Goal: Find specific page/section: Find specific page/section

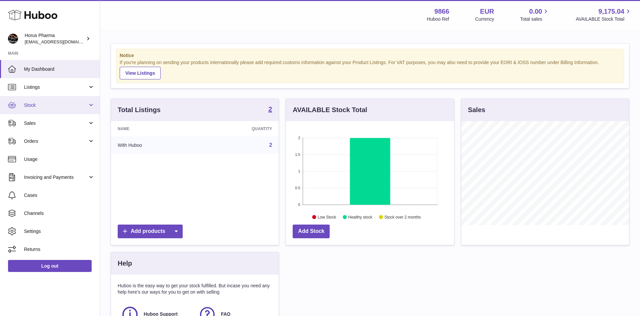
scroll to position [104, 168]
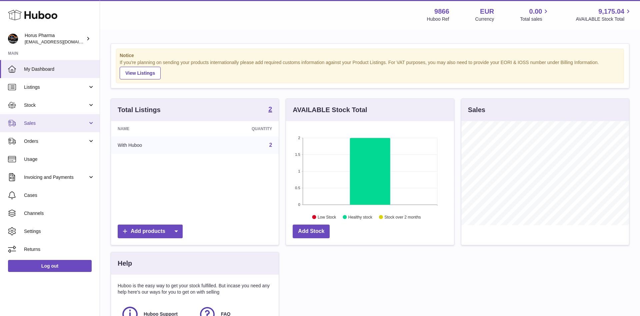
click at [90, 122] on link "Sales" at bounding box center [50, 123] width 100 height 18
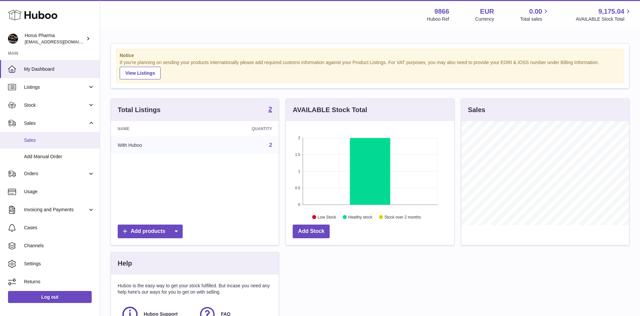
click at [31, 140] on span "Sales" at bounding box center [59, 140] width 71 height 6
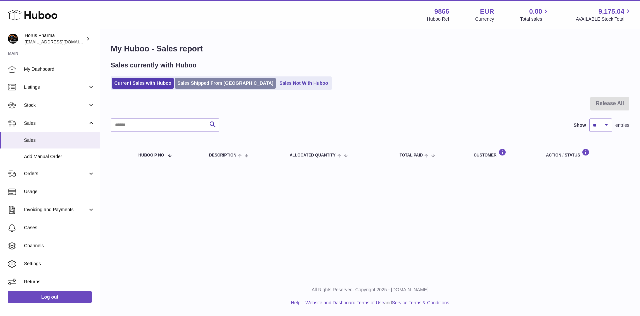
click at [201, 82] on link "Sales Shipped From [GEOGRAPHIC_DATA]" at bounding box center [225, 83] width 101 height 11
